Goal: Information Seeking & Learning: Learn about a topic

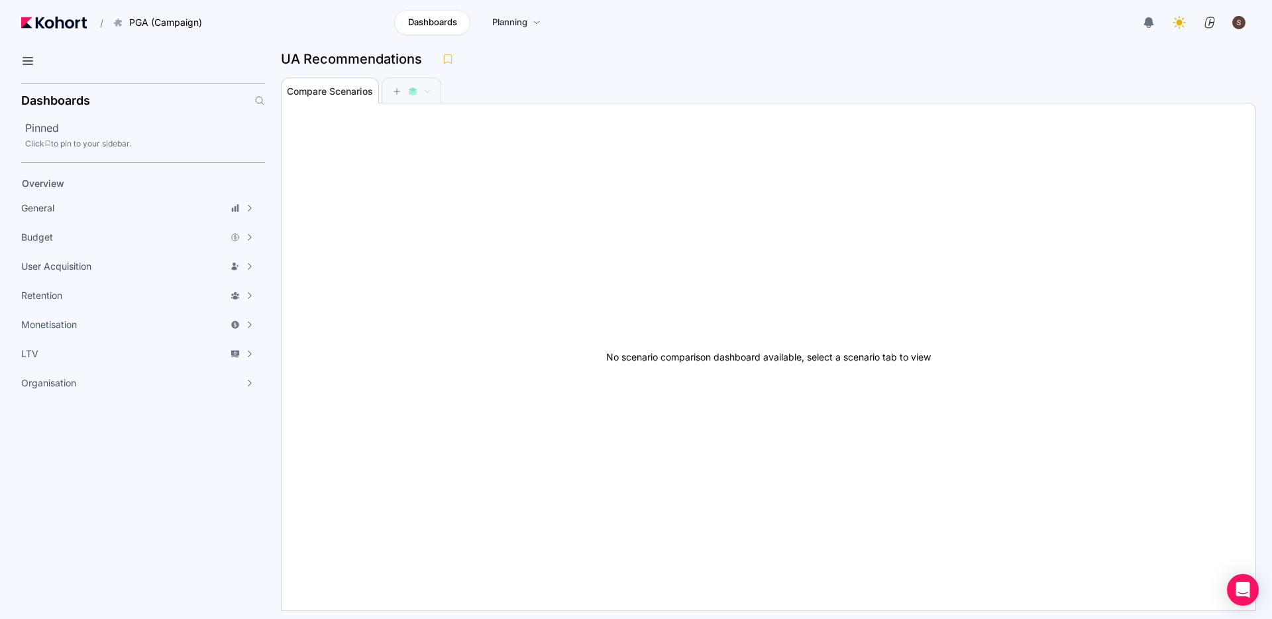
click at [1235, 25] on div "button" at bounding box center [1239, 22] width 15 height 15
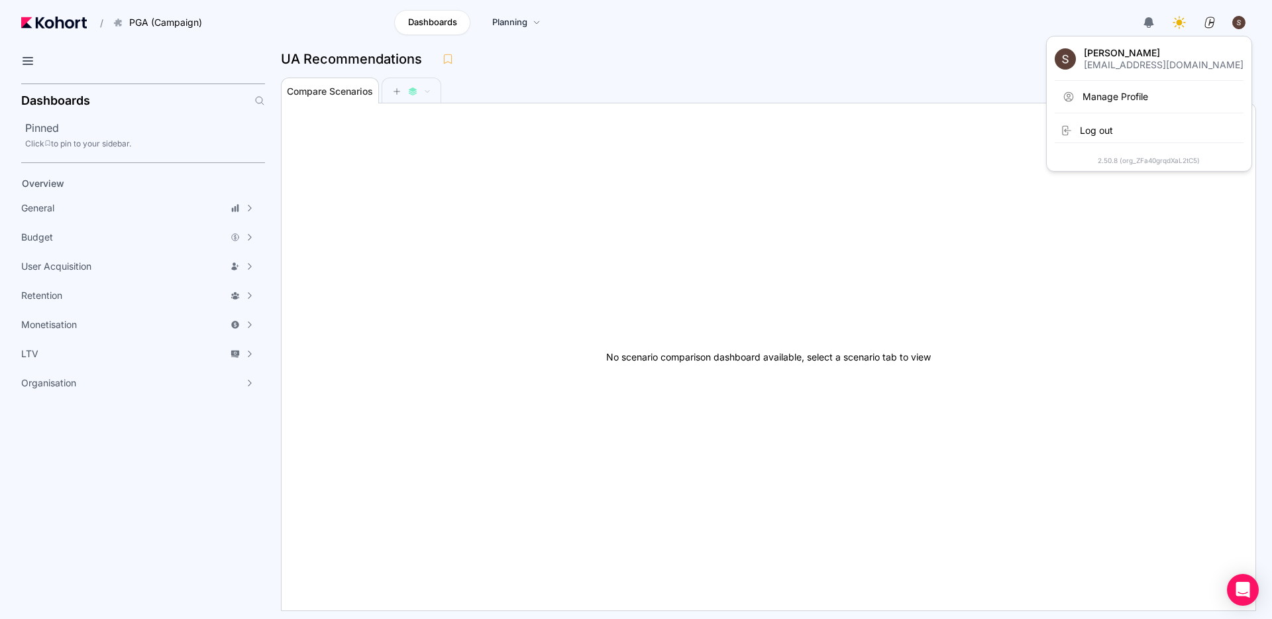
click at [1235, 25] on div "button" at bounding box center [1239, 22] width 15 height 15
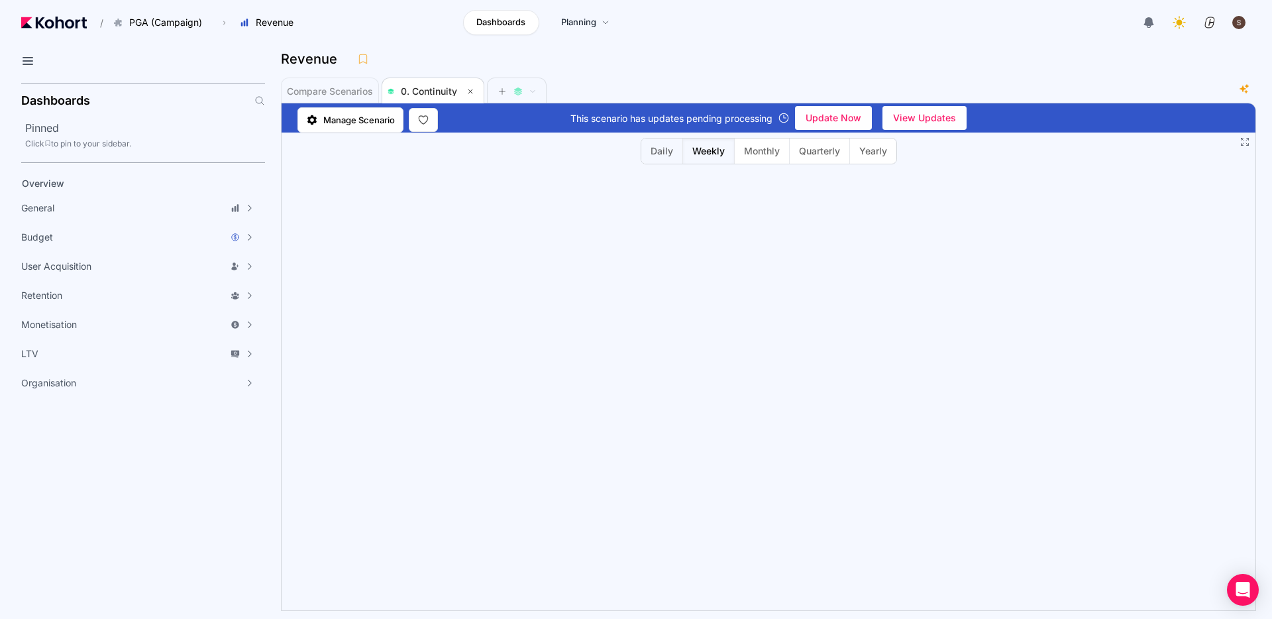
click at [667, 150] on span "Daily" at bounding box center [662, 150] width 23 height 13
click at [20, 64] on icon at bounding box center [28, 61] width 16 height 16
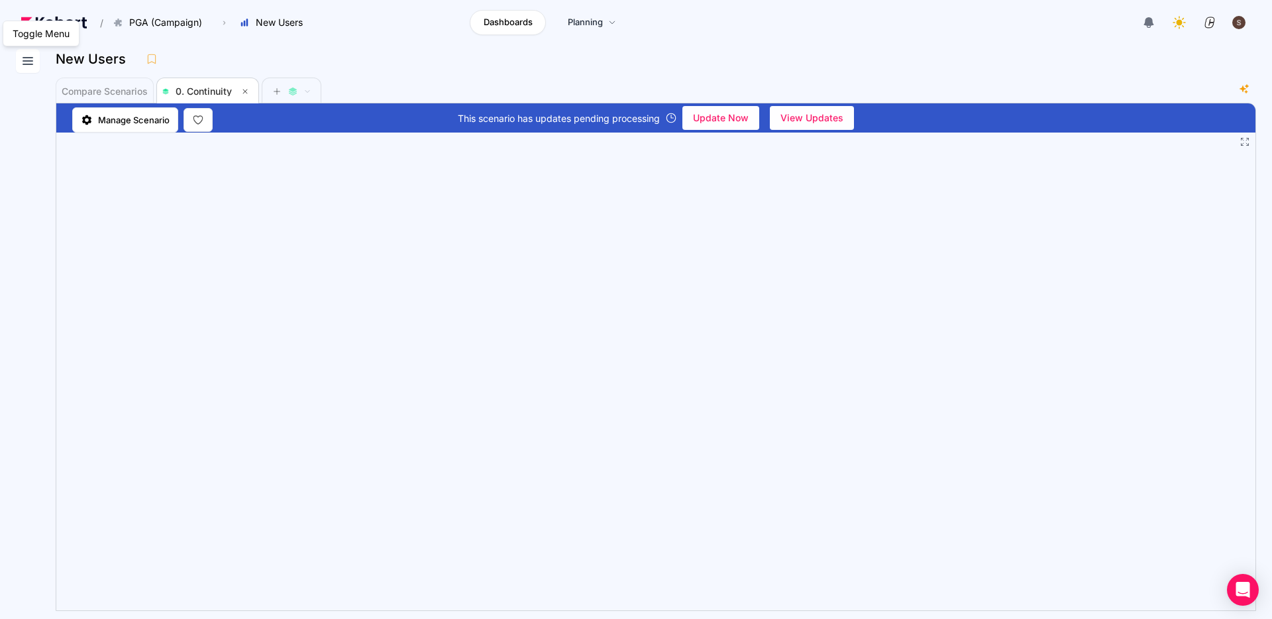
click at [29, 60] on icon at bounding box center [28, 61] width 16 height 16
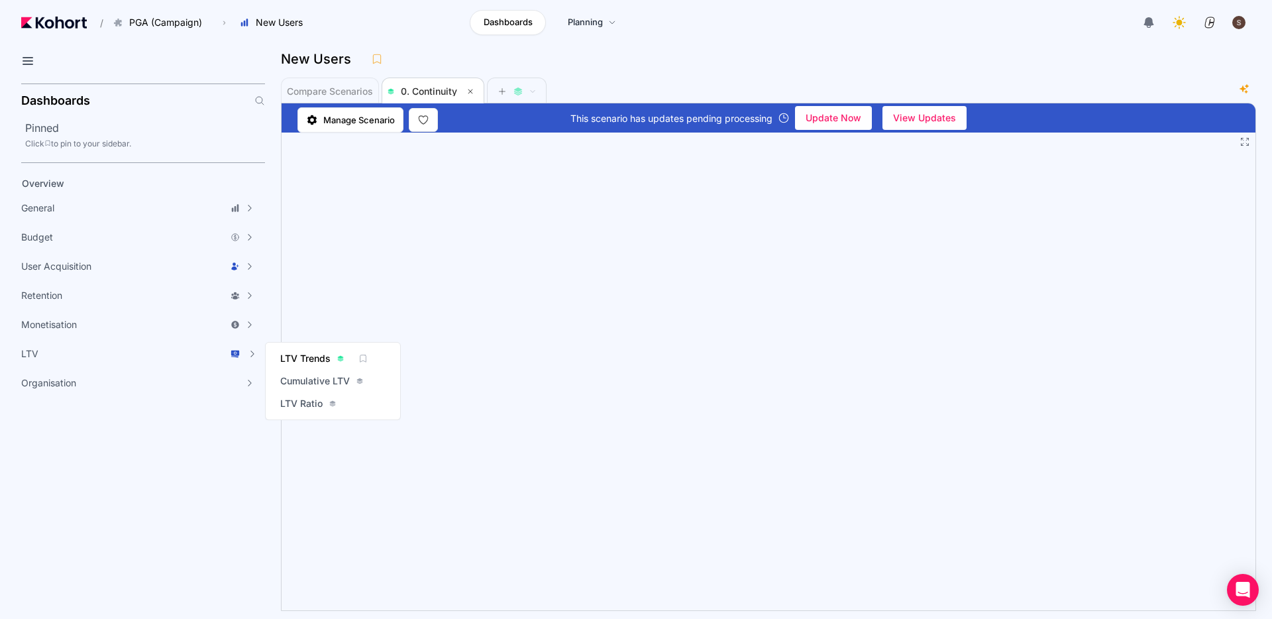
click at [313, 358] on span "LTV Trends" at bounding box center [305, 358] width 50 height 13
click at [55, 26] on img at bounding box center [54, 23] width 66 height 12
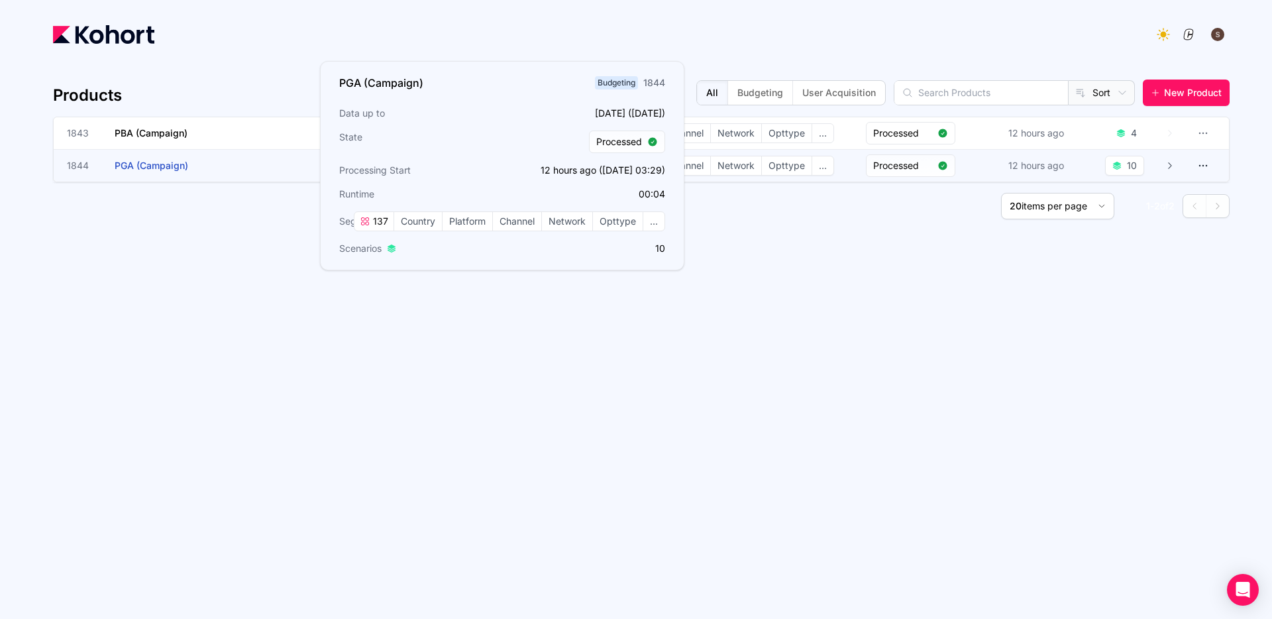
click at [140, 162] on span "PGA (Campaign)" at bounding box center [152, 165] width 74 height 11
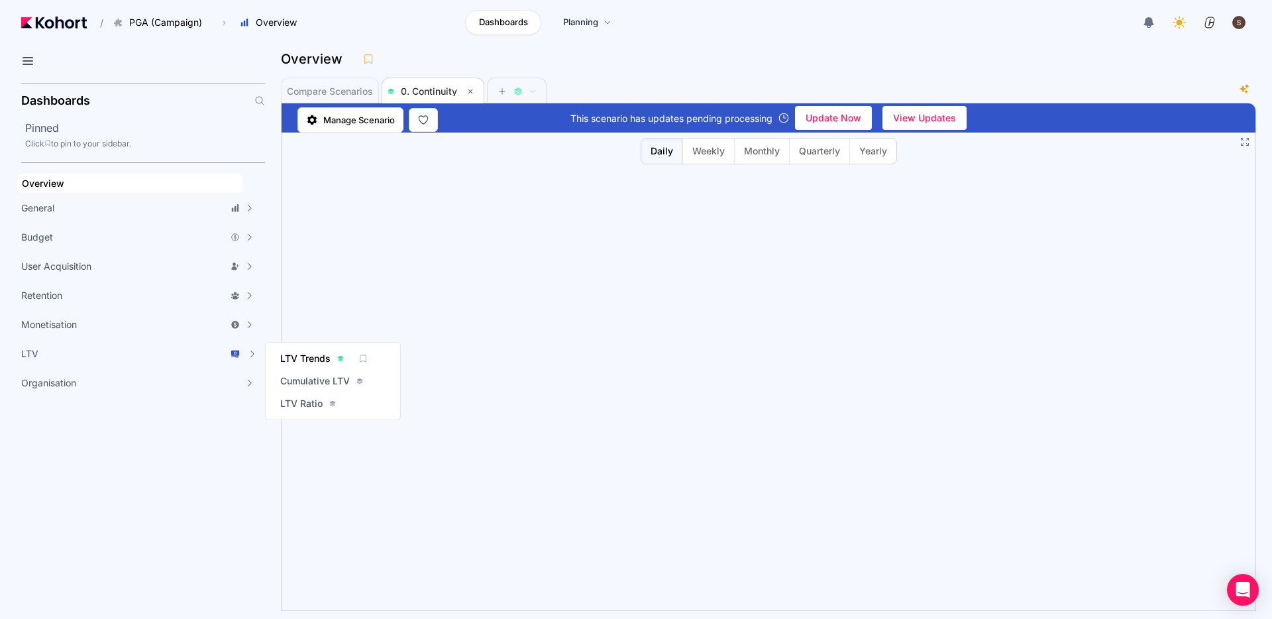
click at [301, 358] on span "LTV Trends" at bounding box center [305, 358] width 50 height 13
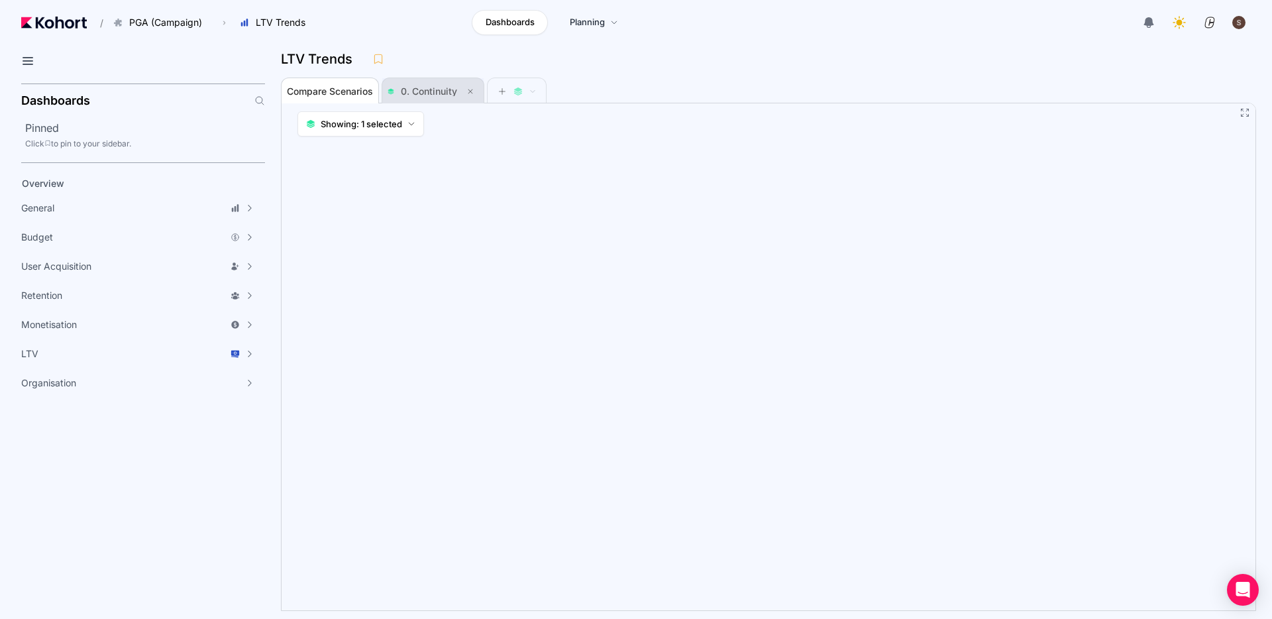
click at [441, 89] on span "0. Continuity" at bounding box center [429, 90] width 56 height 11
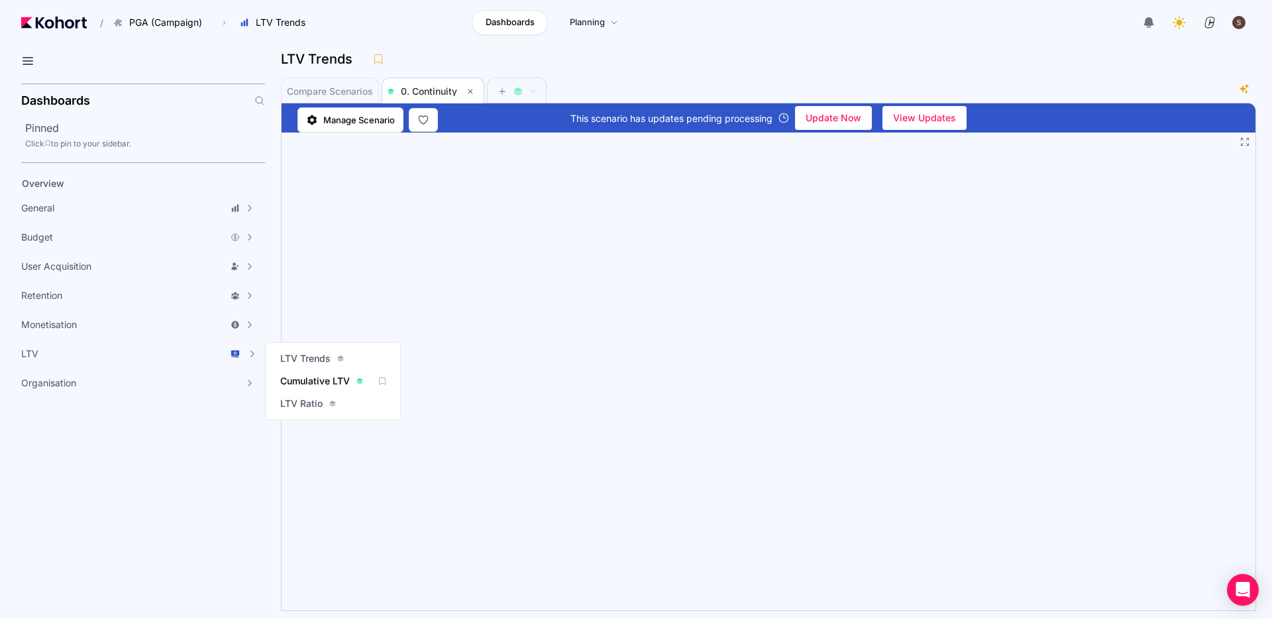
click at [308, 383] on span "Cumulative LTV" at bounding box center [315, 380] width 70 height 13
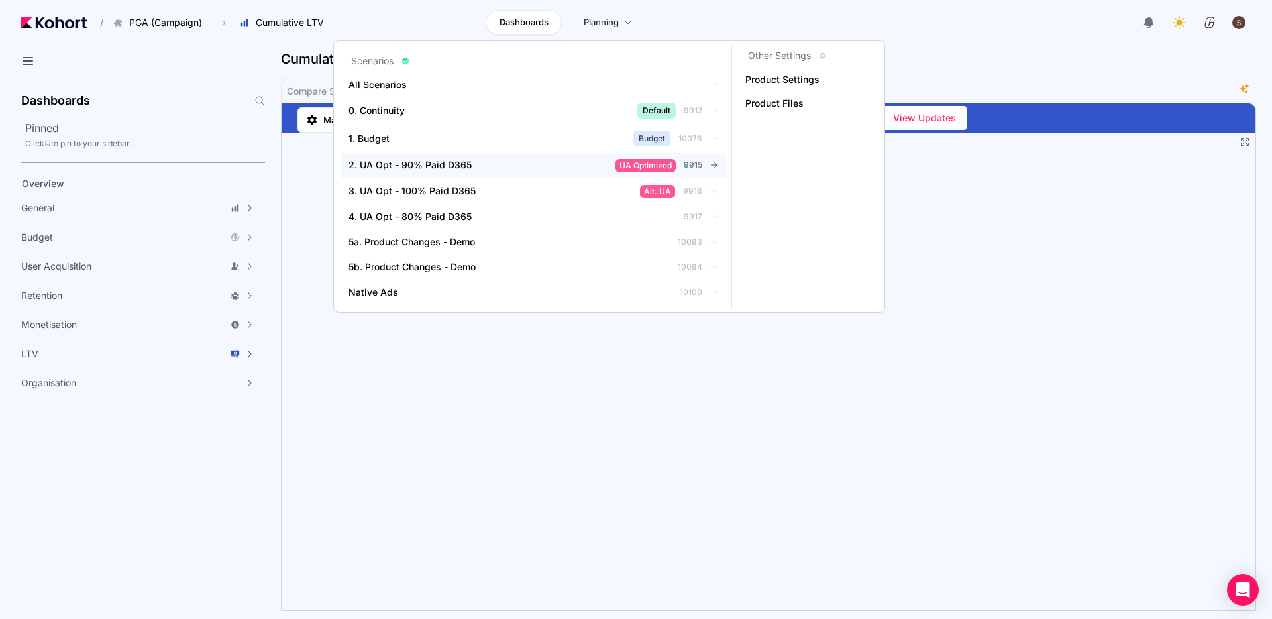
click at [442, 165] on span "2. UA Opt - 90% Paid D365" at bounding box center [410, 164] width 123 height 13
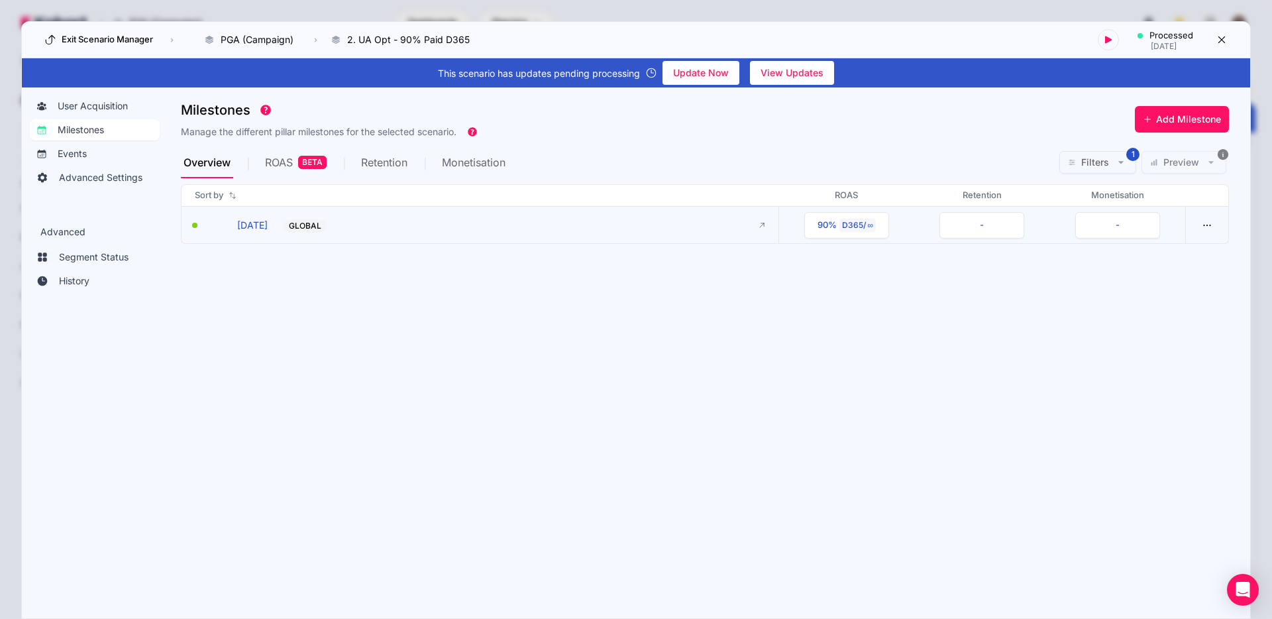
click at [386, 225] on button "GLOBAL -" at bounding box center [515, 225] width 463 height 15
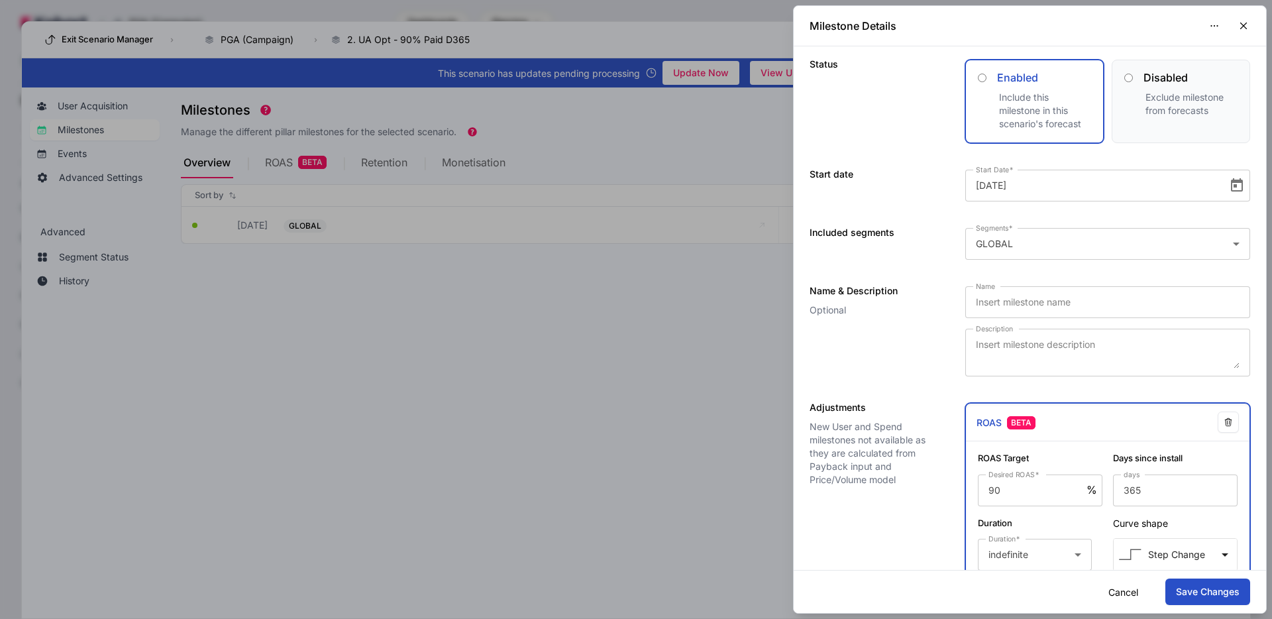
click at [515, 384] on div at bounding box center [636, 309] width 1272 height 619
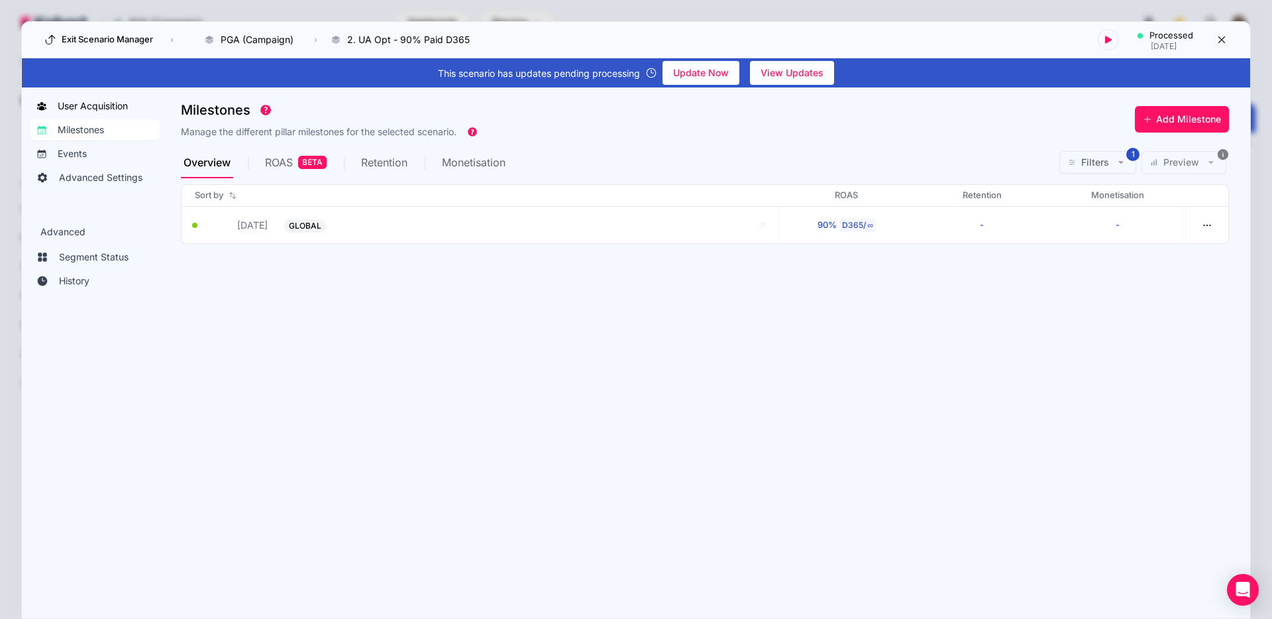
click at [111, 109] on span "User Acquisition" at bounding box center [93, 105] width 70 height 13
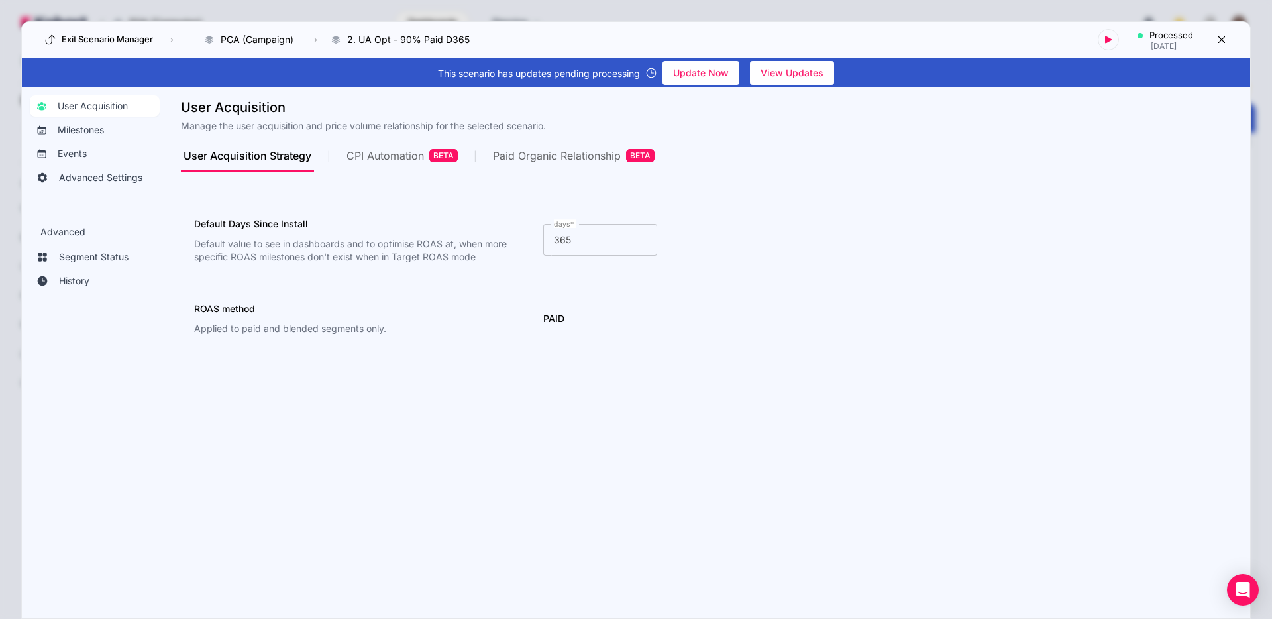
click at [561, 155] on div "Paid Organic Relationship BETA" at bounding box center [574, 155] width 162 height 13
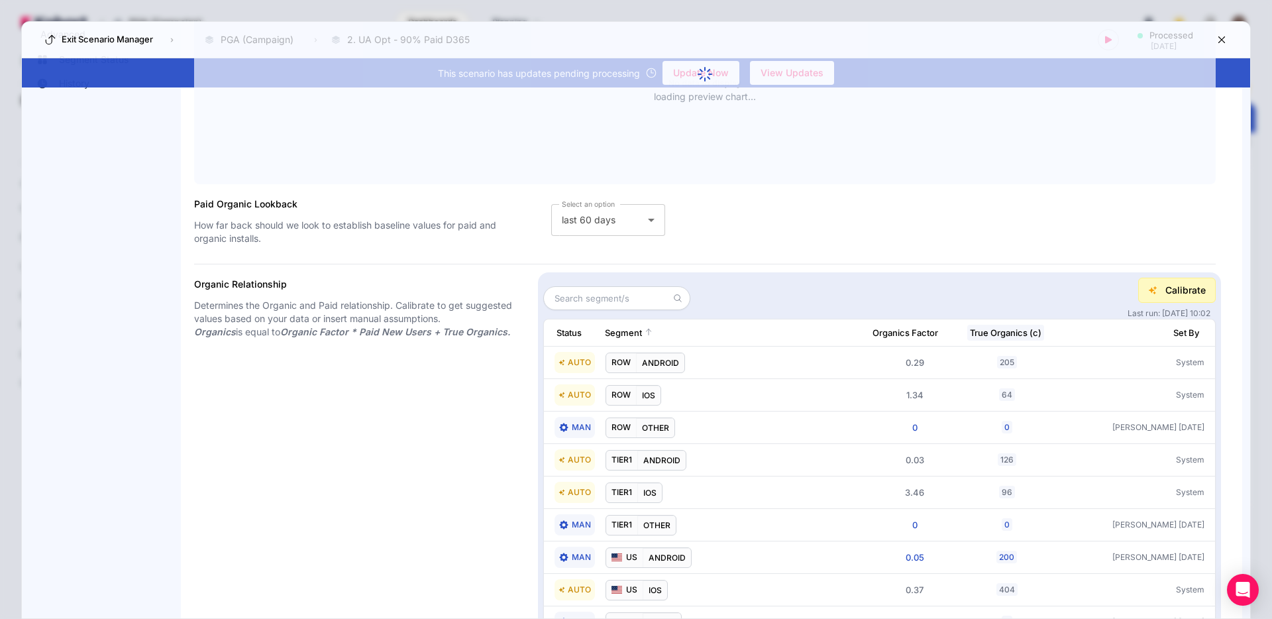
scroll to position [300, 0]
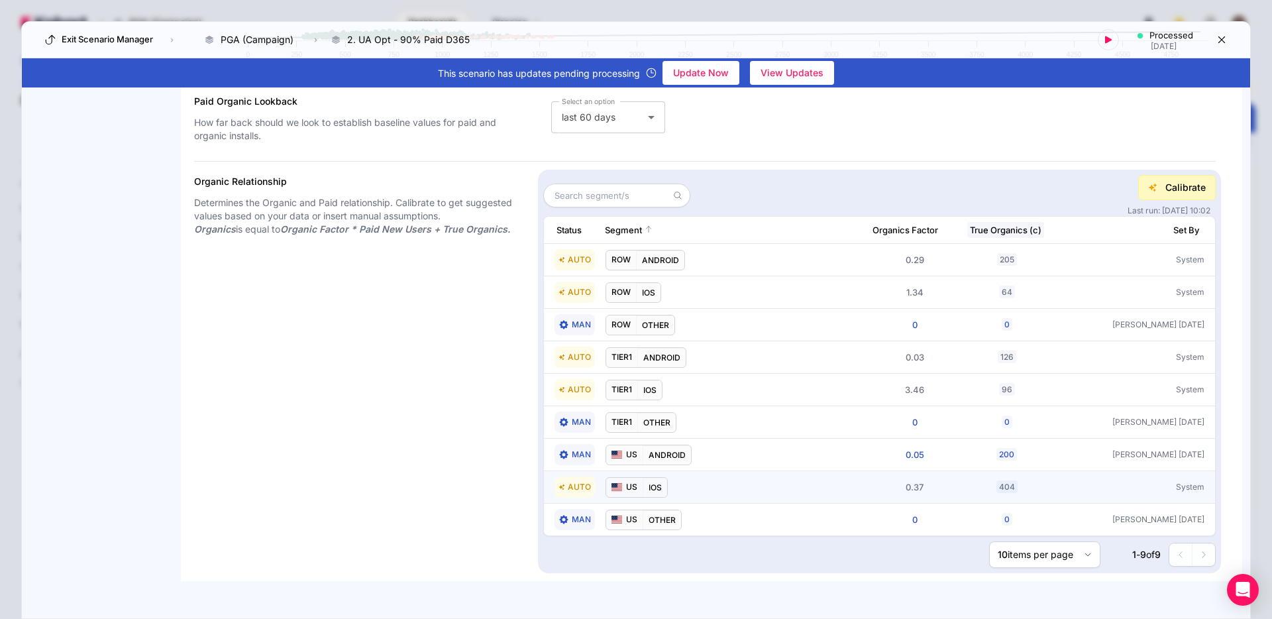
click at [721, 488] on div "AUTO US IOS" at bounding box center [694, 486] width 278 height 21
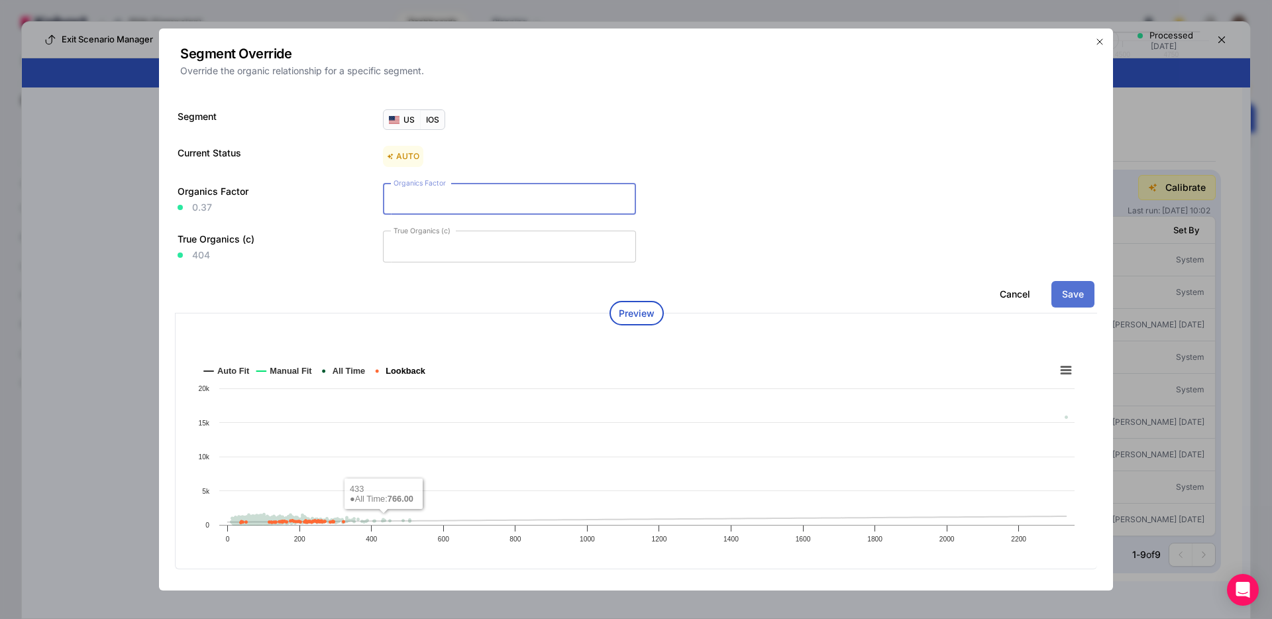
click at [397, 372] on text "Lookback" at bounding box center [406, 371] width 40 height 10
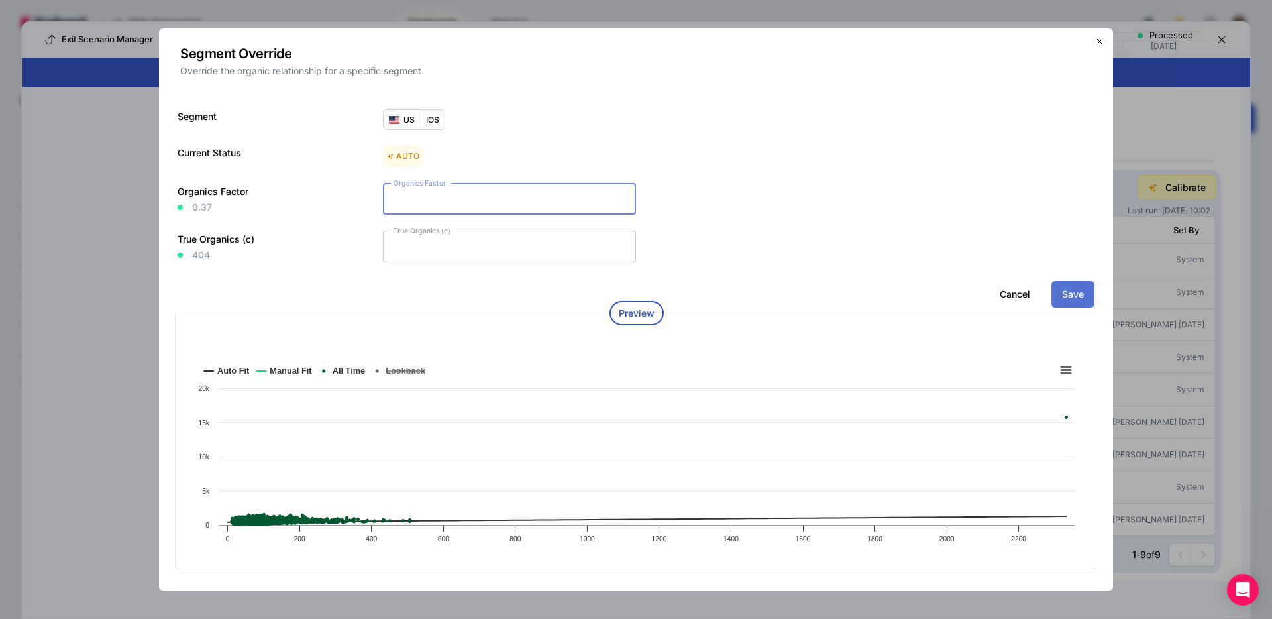
click at [397, 372] on text "Lookback" at bounding box center [406, 371] width 40 height 10
click at [343, 370] on text "All Time" at bounding box center [349, 371] width 33 height 10
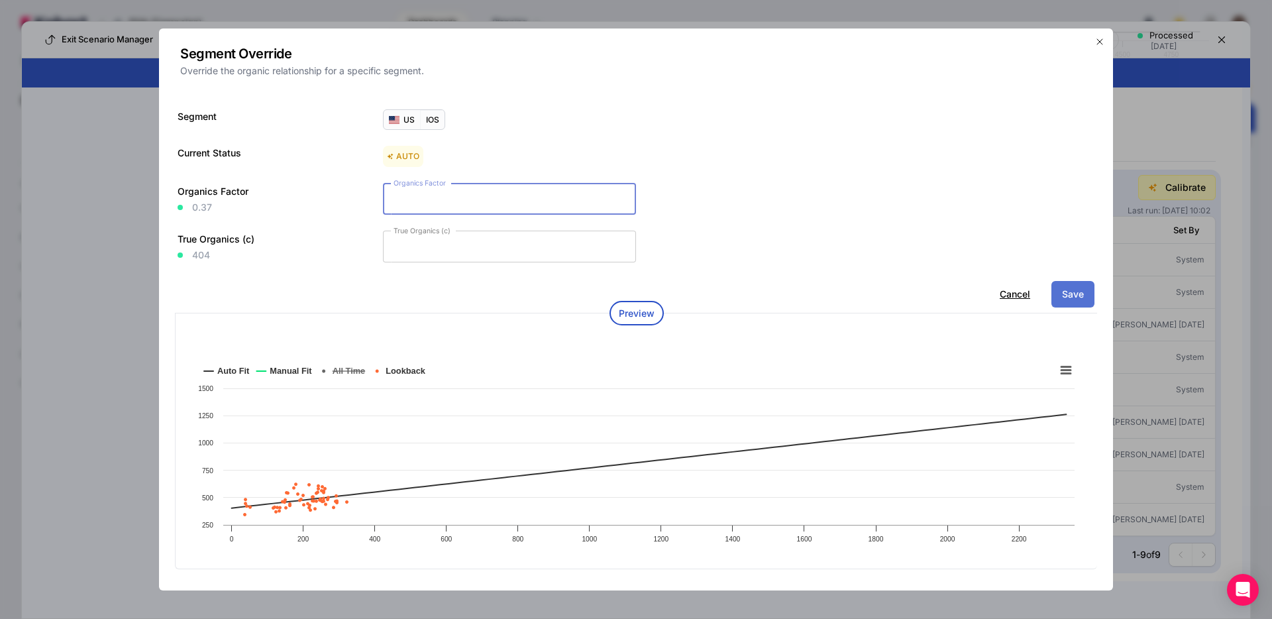
click at [1021, 292] on button "Cancel" at bounding box center [1015, 294] width 30 height 13
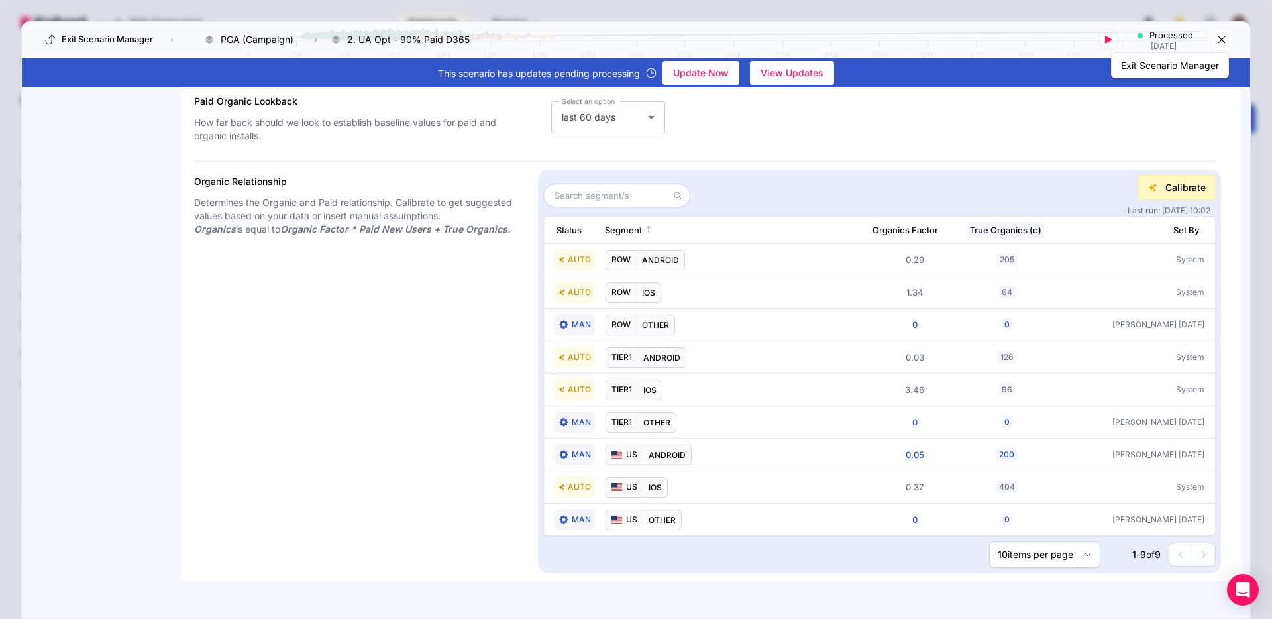
click at [1222, 40] on icon at bounding box center [1222, 40] width 12 height 12
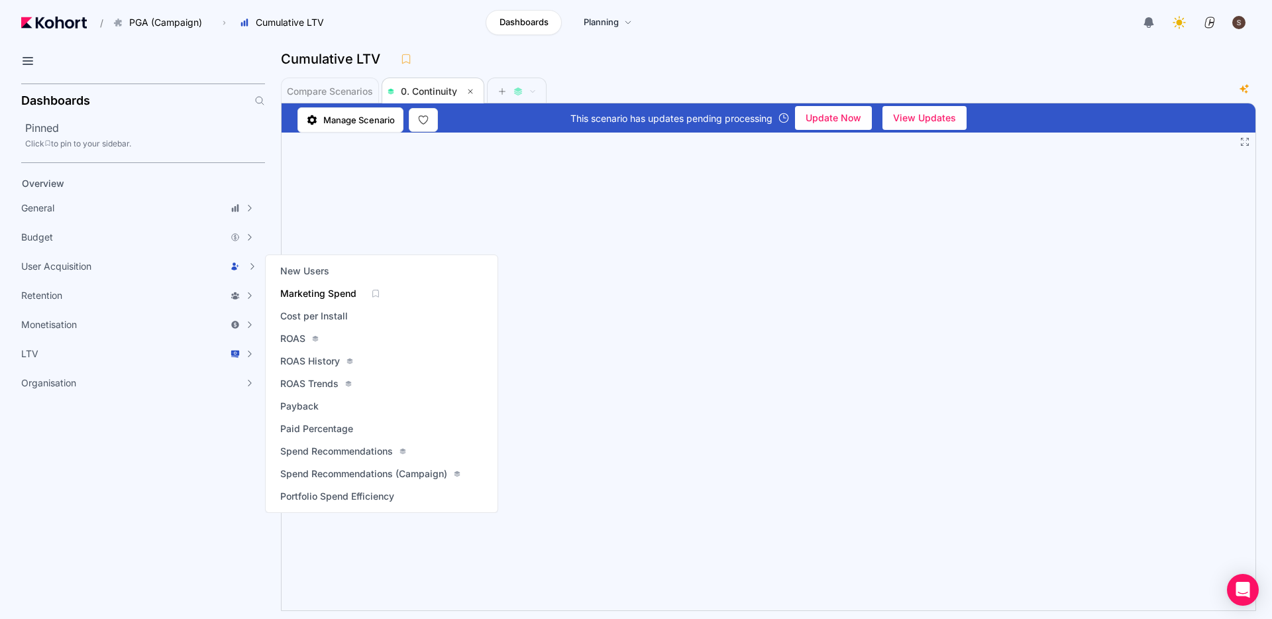
click at [319, 297] on span "Marketing Spend" at bounding box center [318, 293] width 76 height 13
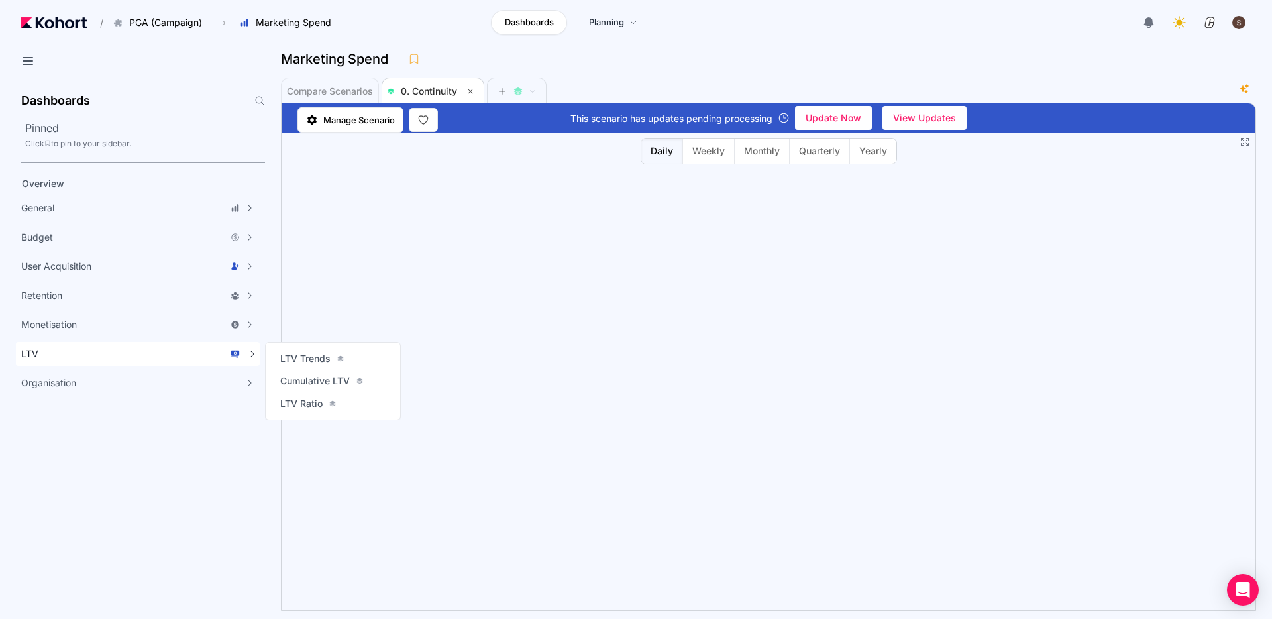
click at [114, 354] on div "LTV" at bounding box center [130, 353] width 219 height 13
click at [311, 380] on span "Cumulative LTV" at bounding box center [315, 380] width 70 height 13
click at [294, 399] on span "LTV Ratio" at bounding box center [301, 403] width 42 height 13
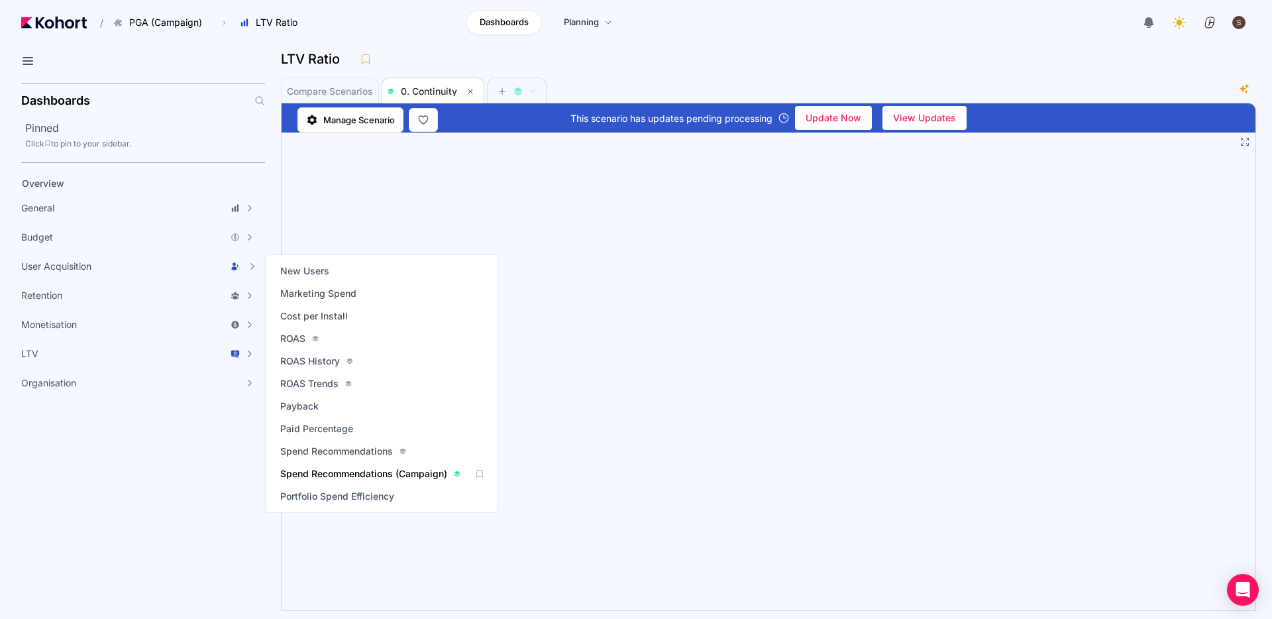
click at [339, 474] on span "Spend Recommendations (Campaign)" at bounding box center [363, 473] width 167 height 13
